Goal: Task Accomplishment & Management: Manage account settings

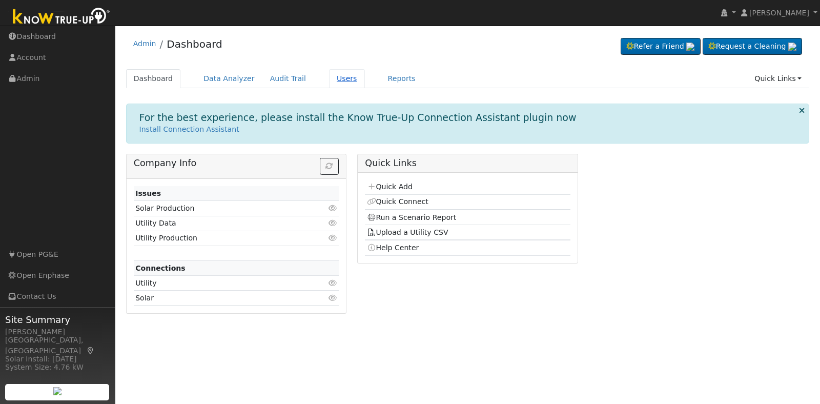
click at [331, 72] on link "Users" at bounding box center [347, 78] width 36 height 19
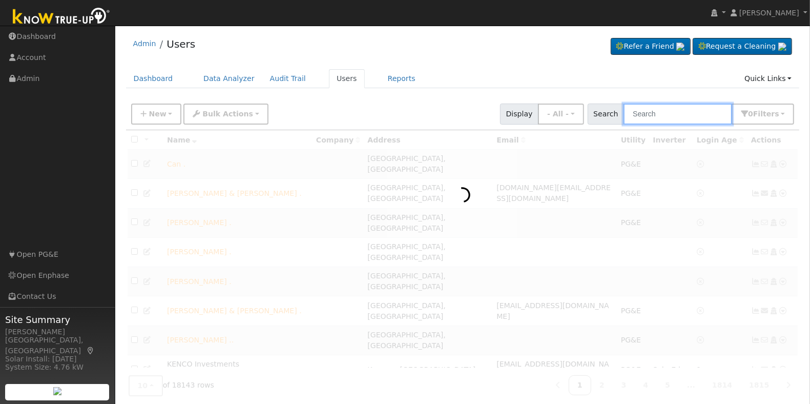
click at [690, 114] on input "text" at bounding box center [678, 113] width 109 height 21
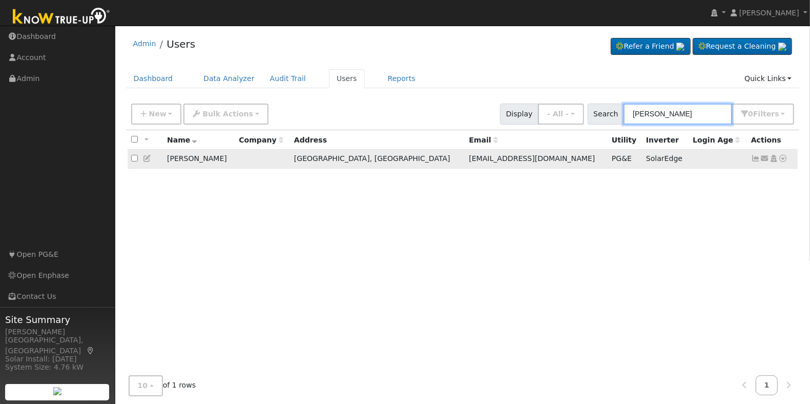
type input "[PERSON_NAME]"
click at [783, 159] on icon at bounding box center [783, 158] width 9 height 7
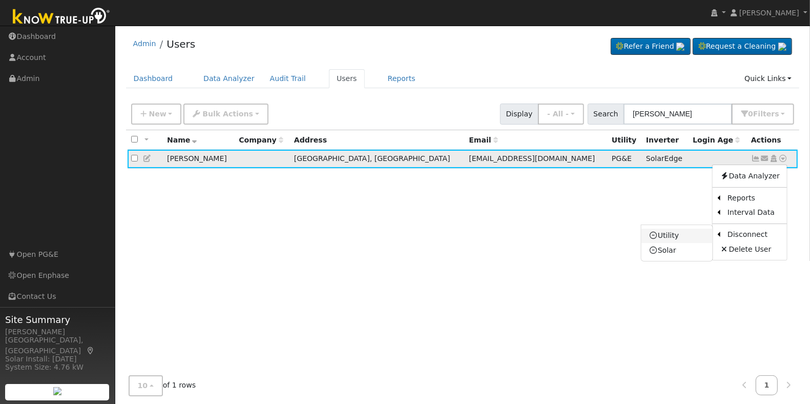
click at [681, 236] on link "Utility" at bounding box center [676, 236] width 71 height 14
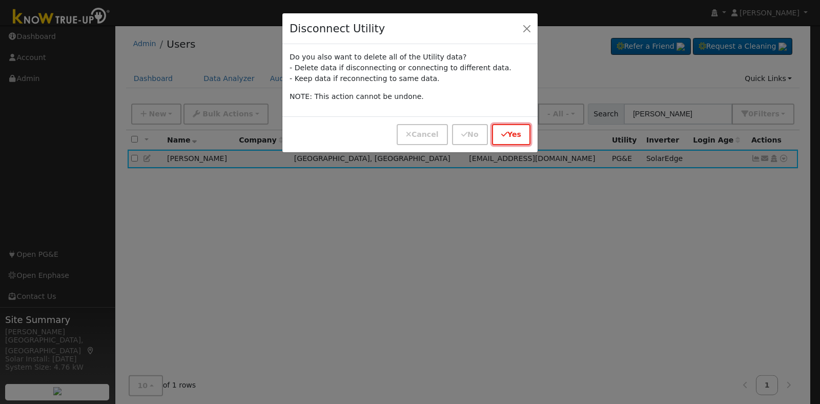
click at [513, 133] on button "Yes" at bounding box center [511, 134] width 38 height 21
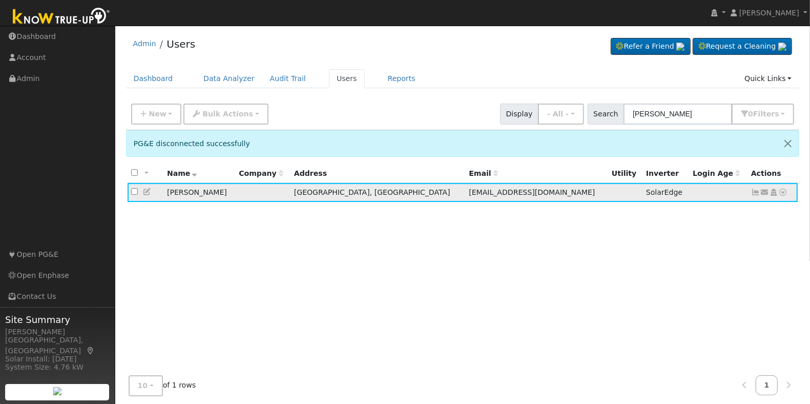
click at [774, 193] on icon at bounding box center [773, 192] width 9 height 7
